Goal: Task Accomplishment & Management: Complete application form

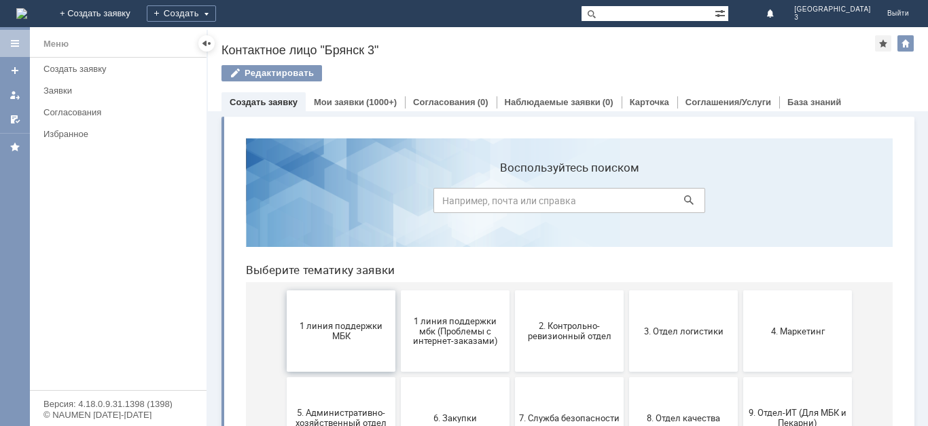
click at [367, 330] on span "1 линия поддержки МБК" at bounding box center [341, 331] width 100 height 20
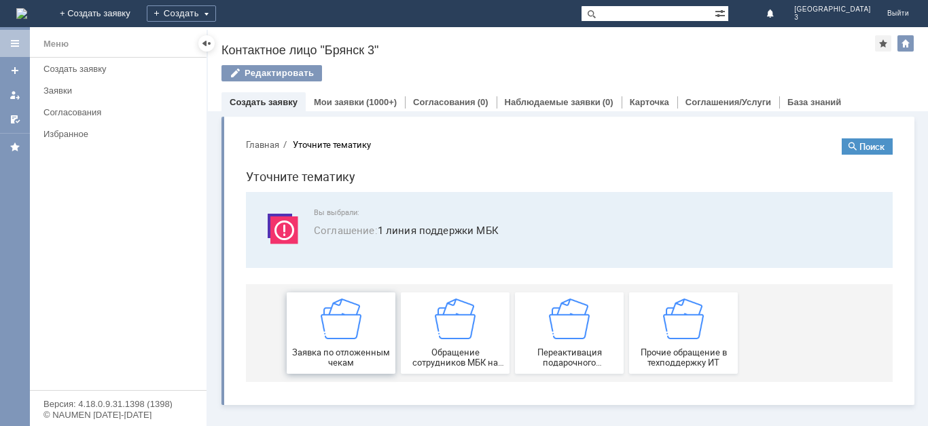
click at [359, 348] on span "Заявка по отложенным чекам" at bounding box center [341, 358] width 100 height 20
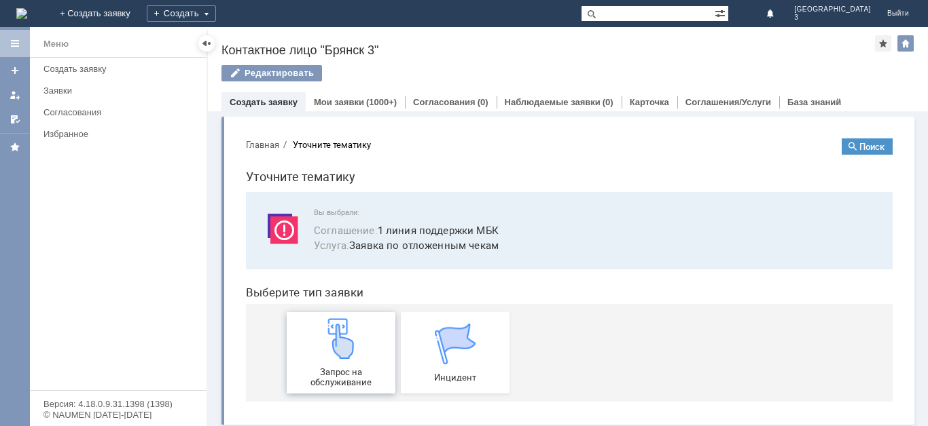
click at [354, 365] on div "Запрос на обслуживание" at bounding box center [341, 352] width 100 height 69
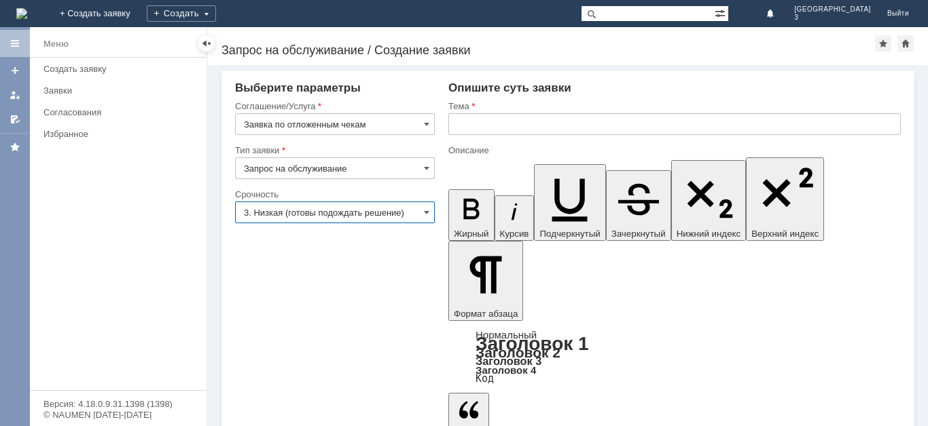
click at [416, 210] on input "3. Низкая (готовы подождать решение)" at bounding box center [335, 213] width 200 height 22
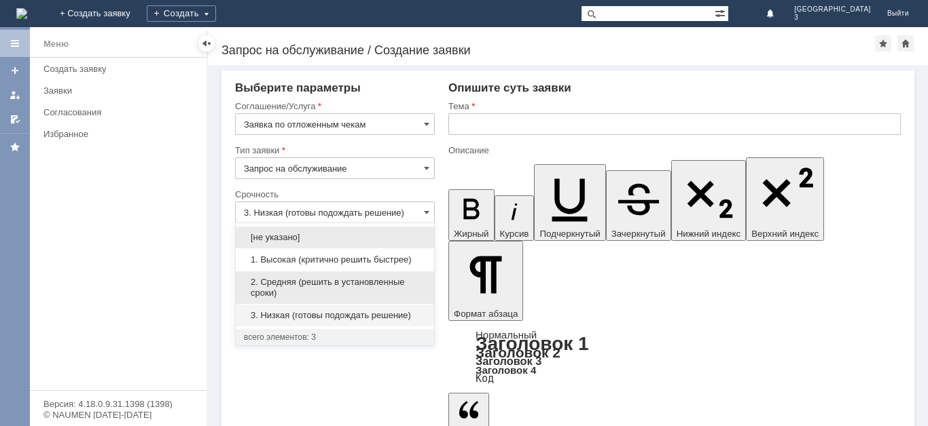
click at [373, 284] on span "2. Средняя (решить в установленные сроки)" at bounding box center [335, 288] width 182 height 22
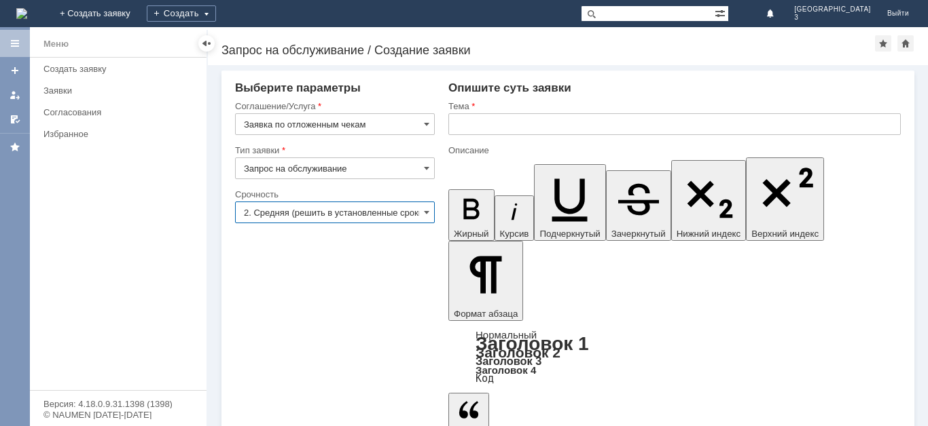
type input "2. Средняя (решить в установленные сроки)"
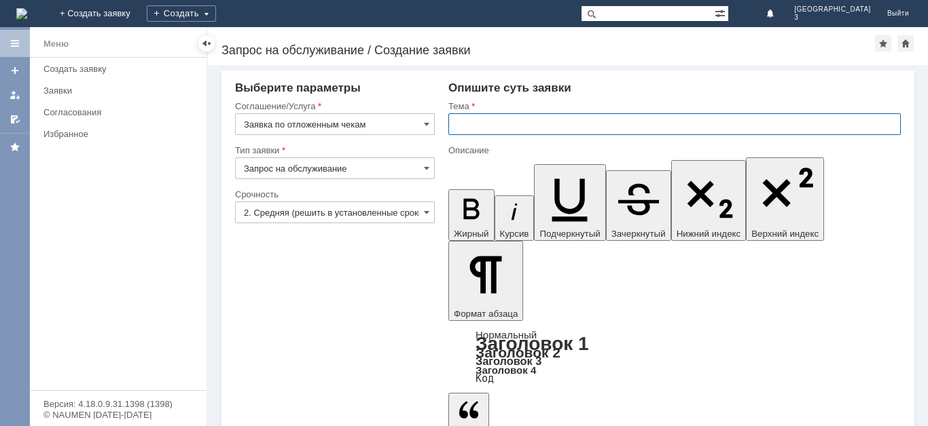
click at [475, 126] on input "text" at bounding box center [674, 124] width 452 height 22
type input "отл чек"
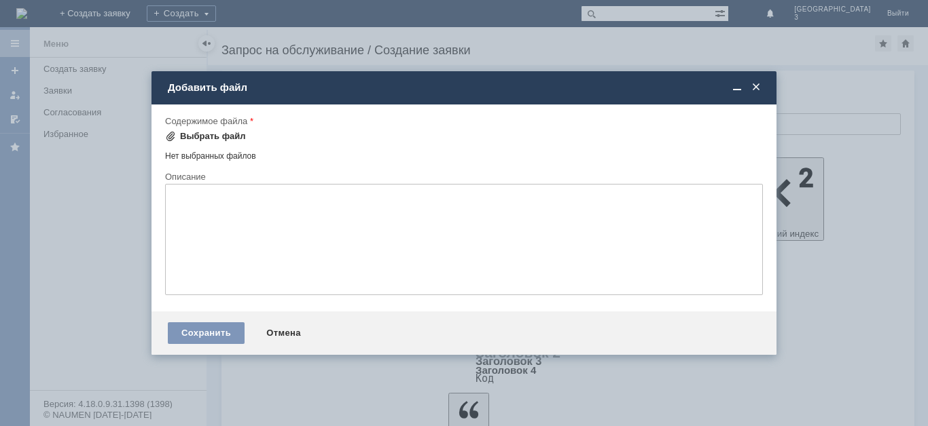
click at [168, 139] on span at bounding box center [170, 136] width 11 height 11
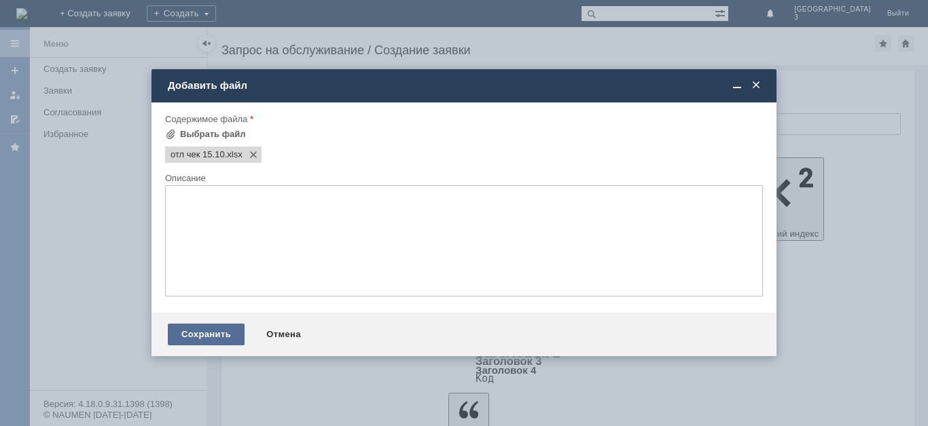
click at [221, 336] on div "Сохранить" at bounding box center [206, 335] width 77 height 22
